Goal: Information Seeking & Learning: Learn about a topic

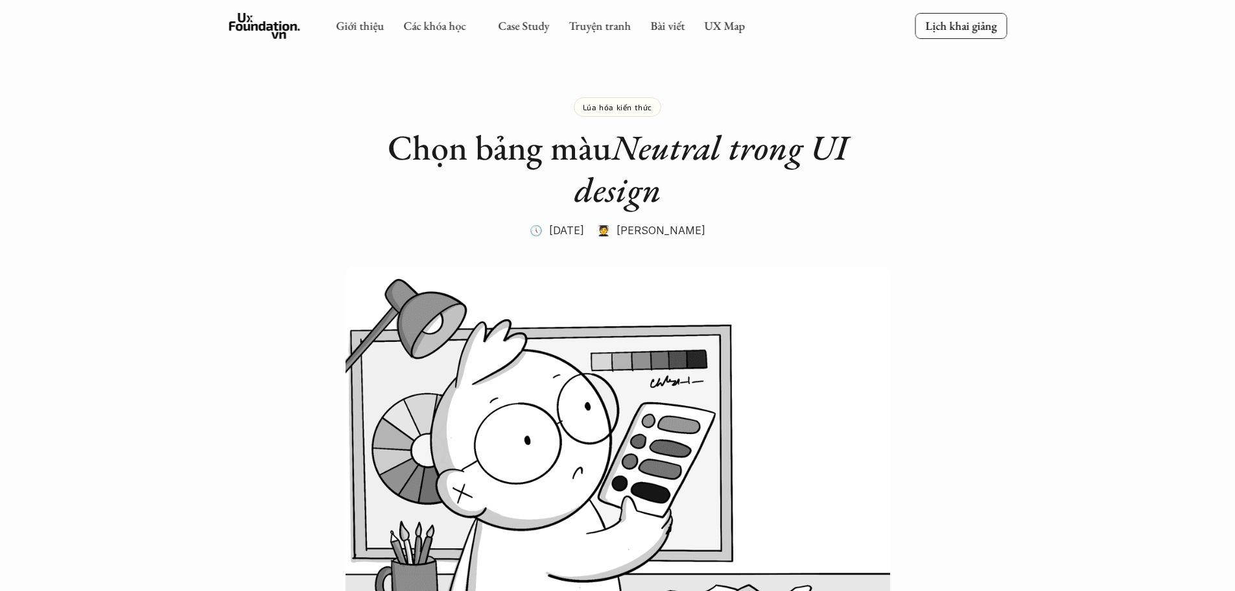
click at [510, 25] on link "Case Study" at bounding box center [523, 25] width 51 height 15
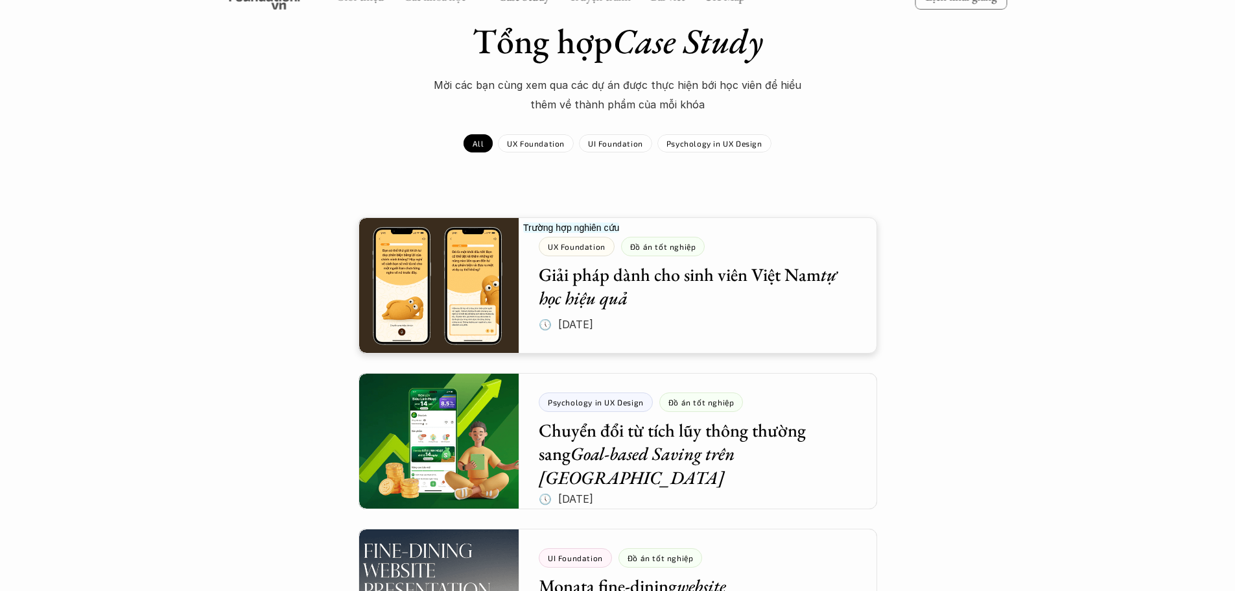
scroll to position [194, 0]
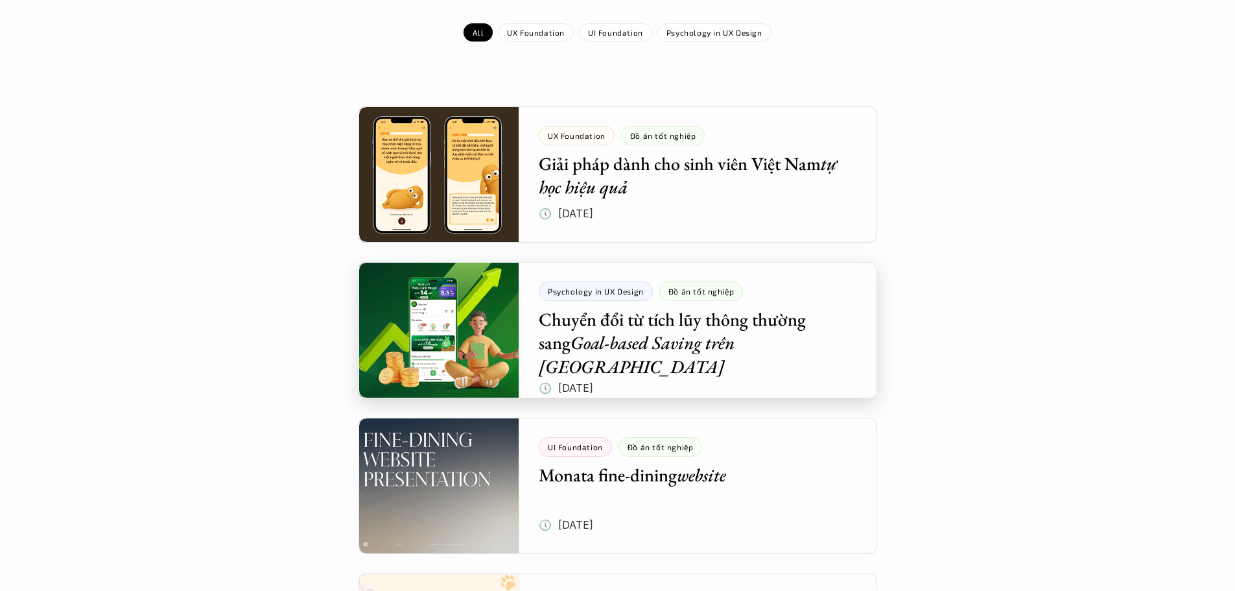
click at [440, 327] on div at bounding box center [617, 330] width 519 height 136
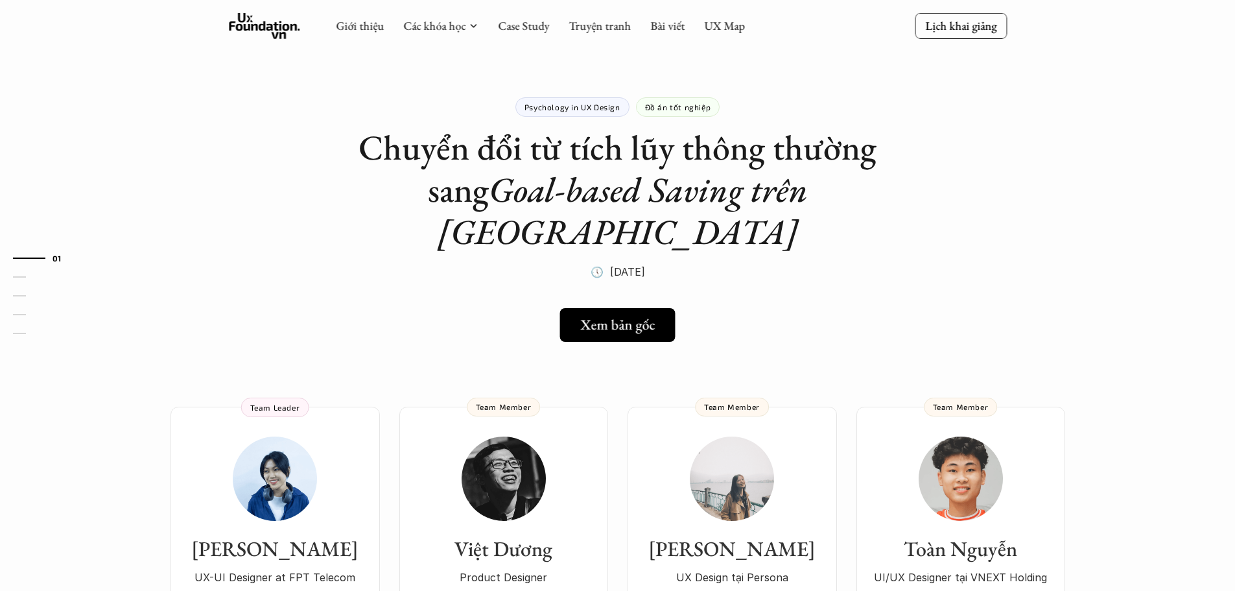
click at [613, 316] on h5 "Xem bản gốc" at bounding box center [618, 324] width 75 height 17
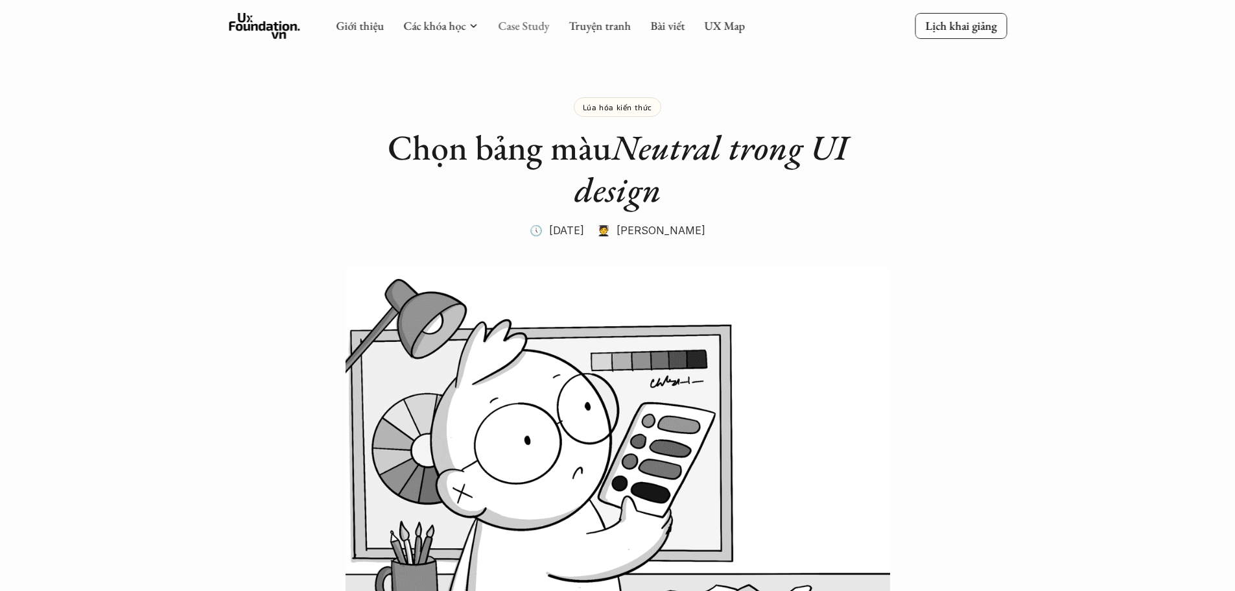
click at [511, 32] on link "Case Study" at bounding box center [523, 25] width 51 height 15
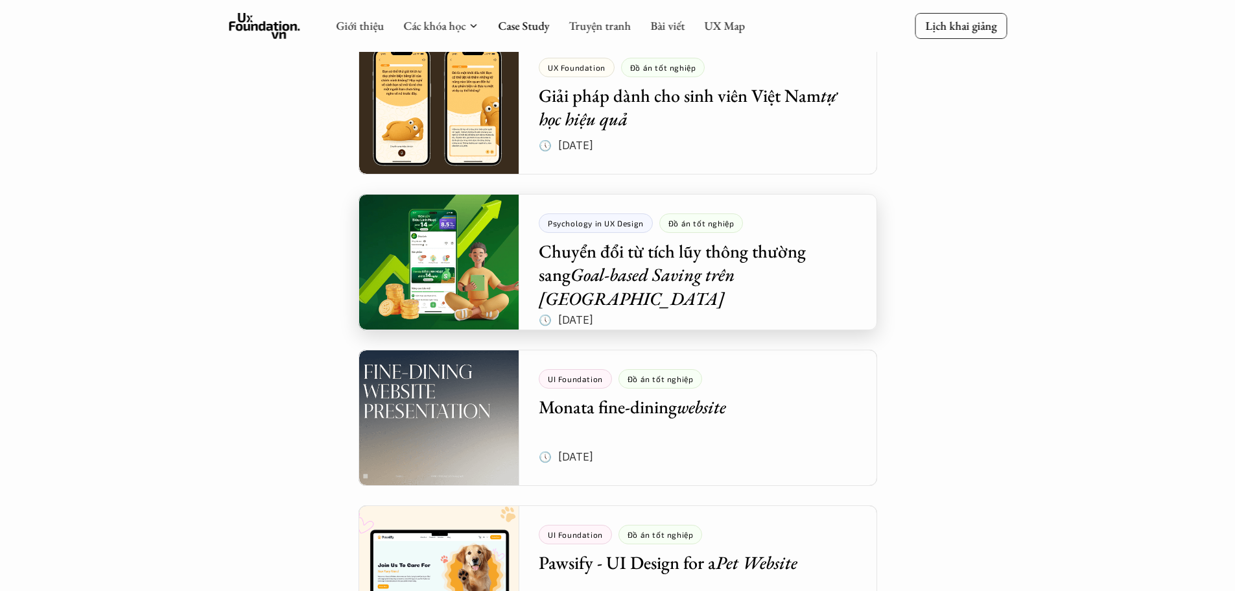
scroll to position [130, 0]
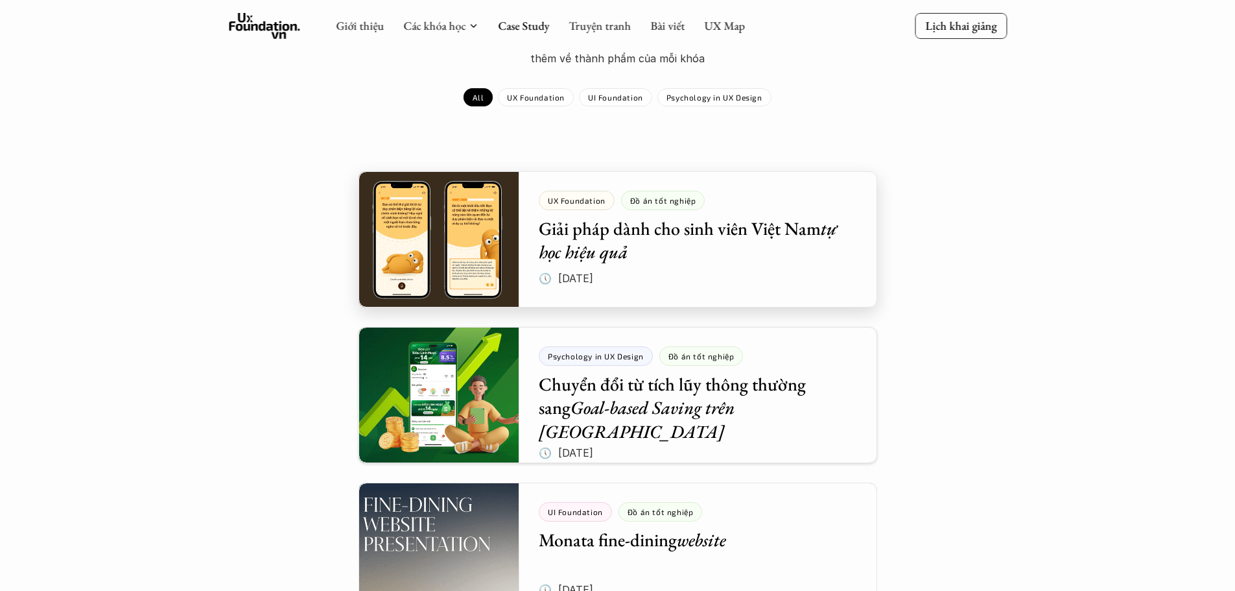
click at [480, 211] on div at bounding box center [617, 239] width 519 height 136
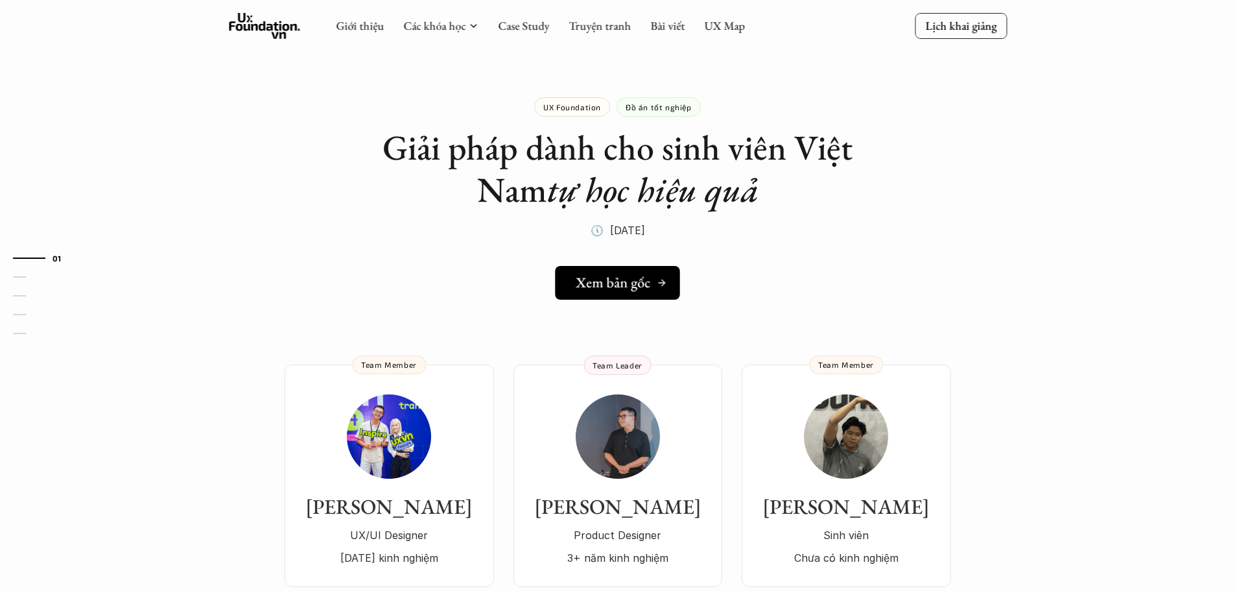
click at [624, 290] on h5 "Xem bản gốc" at bounding box center [613, 282] width 75 height 17
